Goal: Task Accomplishment & Management: Use online tool/utility

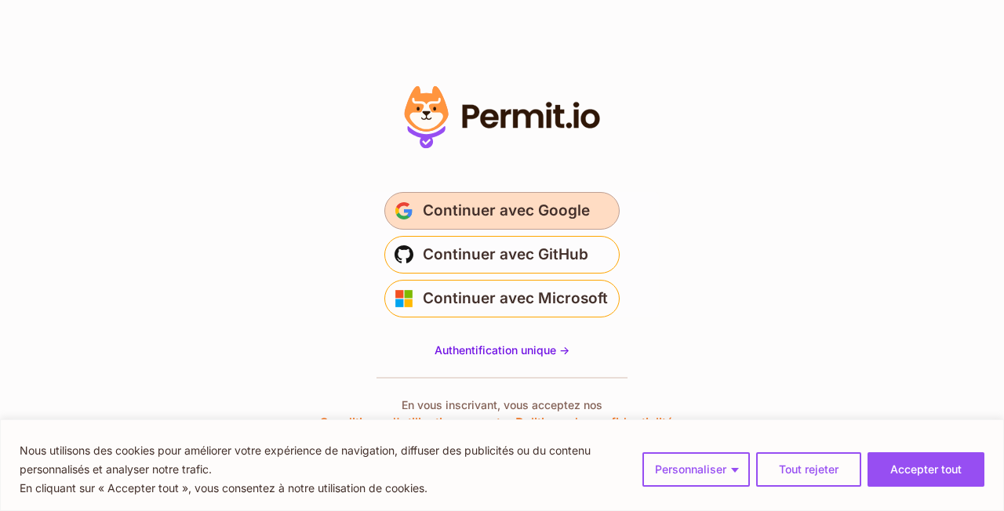
click at [504, 213] on font "Continuer avec Google" at bounding box center [506, 211] width 167 height 18
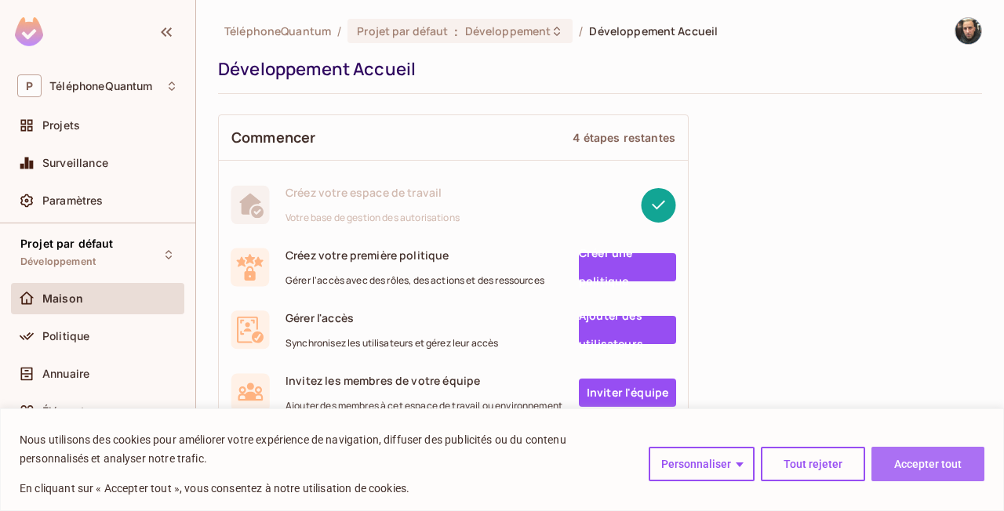
click at [927, 462] on font "Accepter tout" at bounding box center [927, 464] width 67 height 13
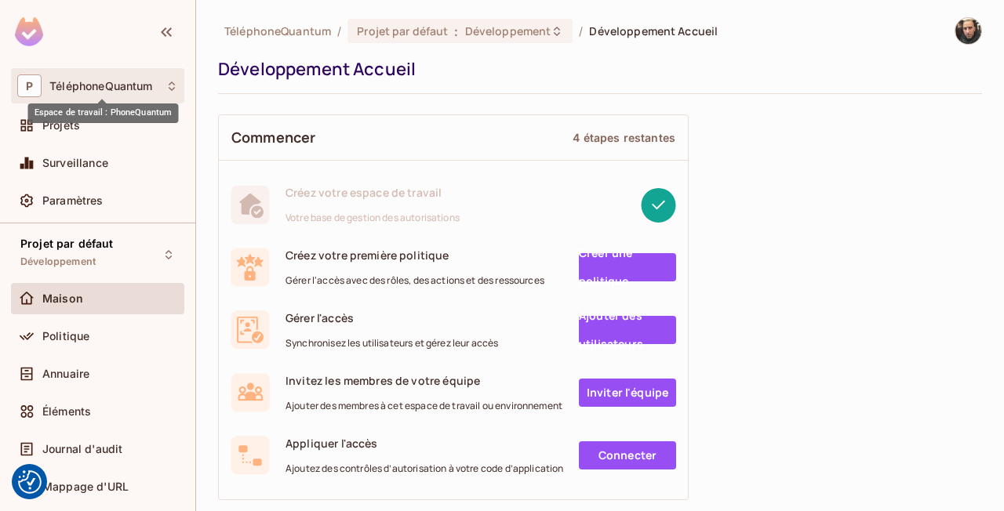
click at [98, 91] on font "TéléphoneQuantum" at bounding box center [100, 85] width 103 height 13
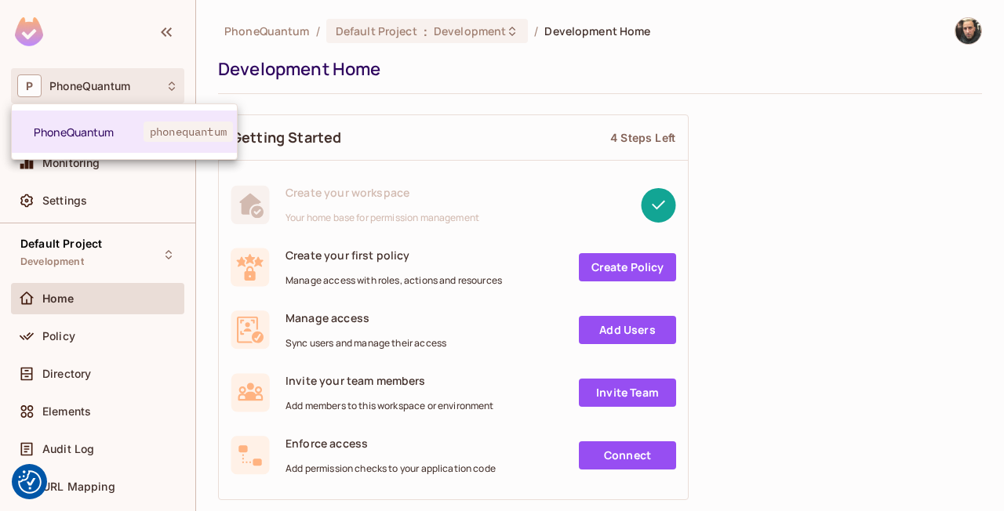
click at [73, 338] on div at bounding box center [502, 255] width 1004 height 511
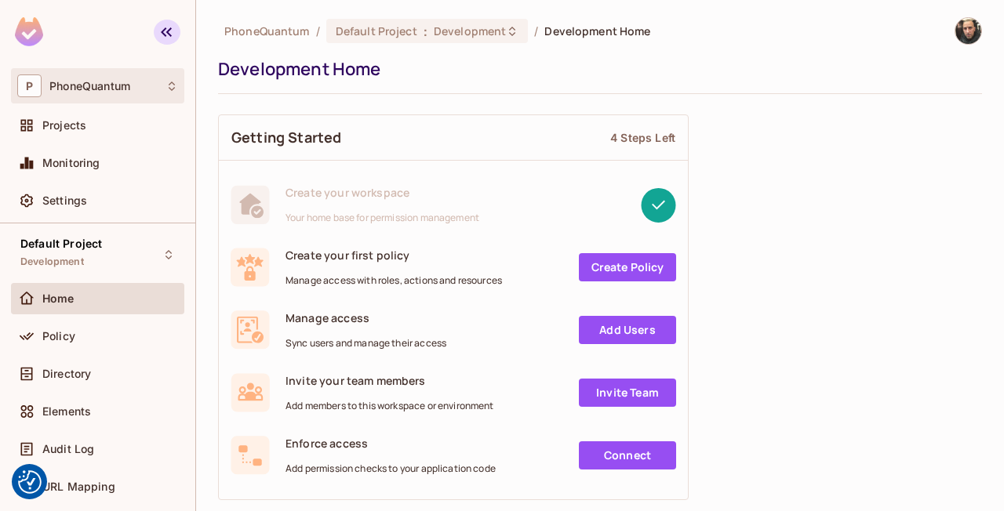
click at [154, 31] on button "button" at bounding box center [167, 32] width 27 height 25
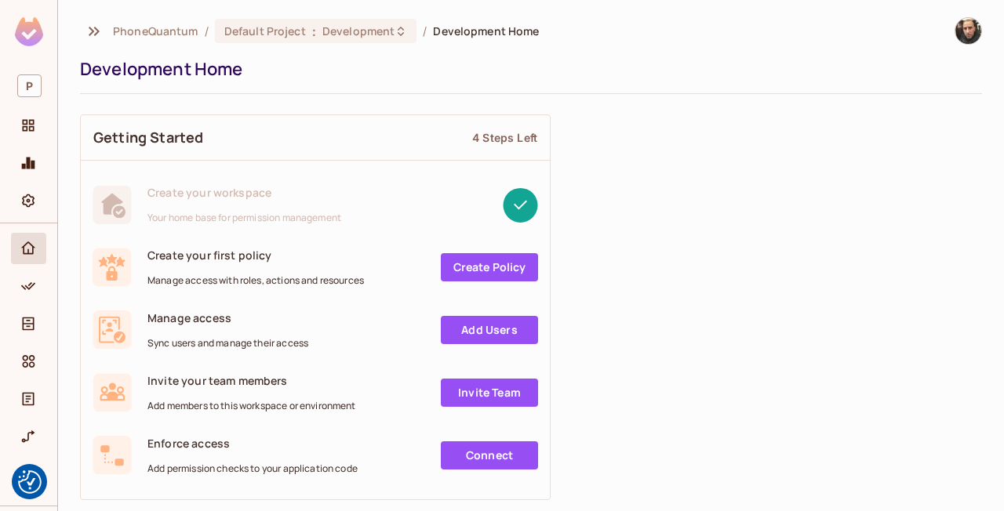
click at [512, 199] on rect at bounding box center [520, 204] width 35 height 35
click at [468, 268] on link "Create Policy" at bounding box center [489, 267] width 97 height 28
